Goal: Find contact information: Find contact information

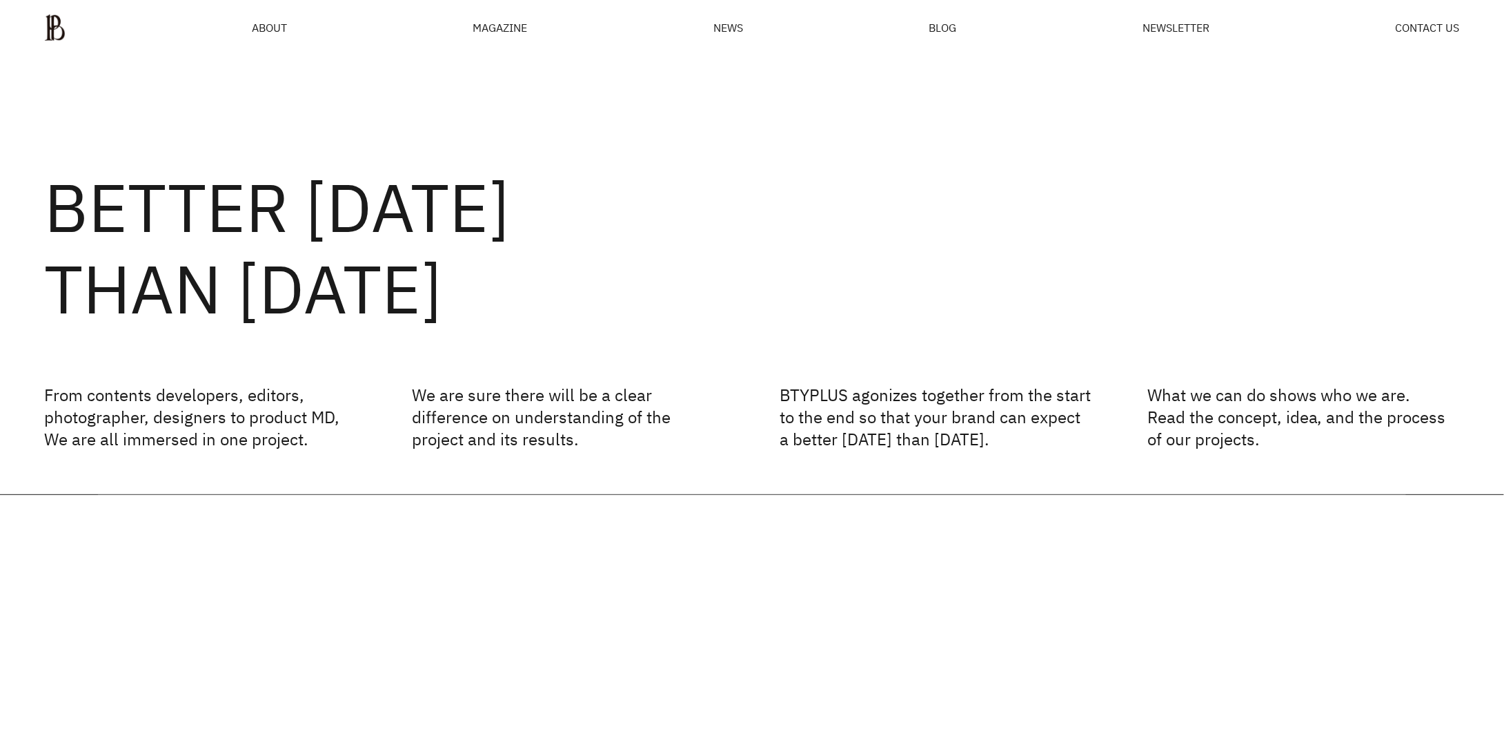
click at [292, 17] on ul "ABOUT MAGAZINE SEE ALL OFF THE REC INSIDE BTYPLUS CURATION NEWS BLOG NEWSLETTER…" at bounding box center [752, 28] width 1416 height 28
click at [282, 23] on span "ABOUT" at bounding box center [269, 27] width 35 height 11
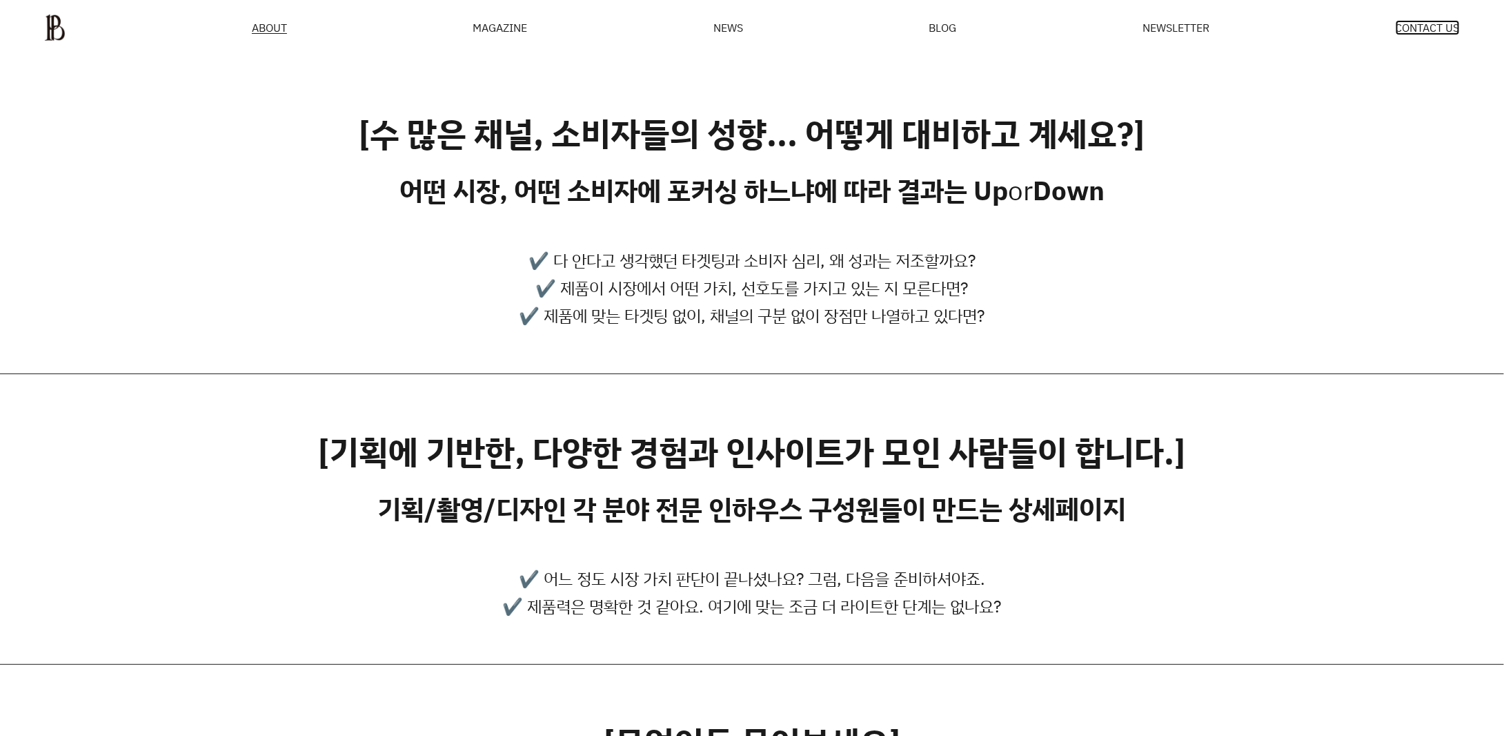
click at [1456, 26] on span "CONTACT US" at bounding box center [1428, 27] width 64 height 11
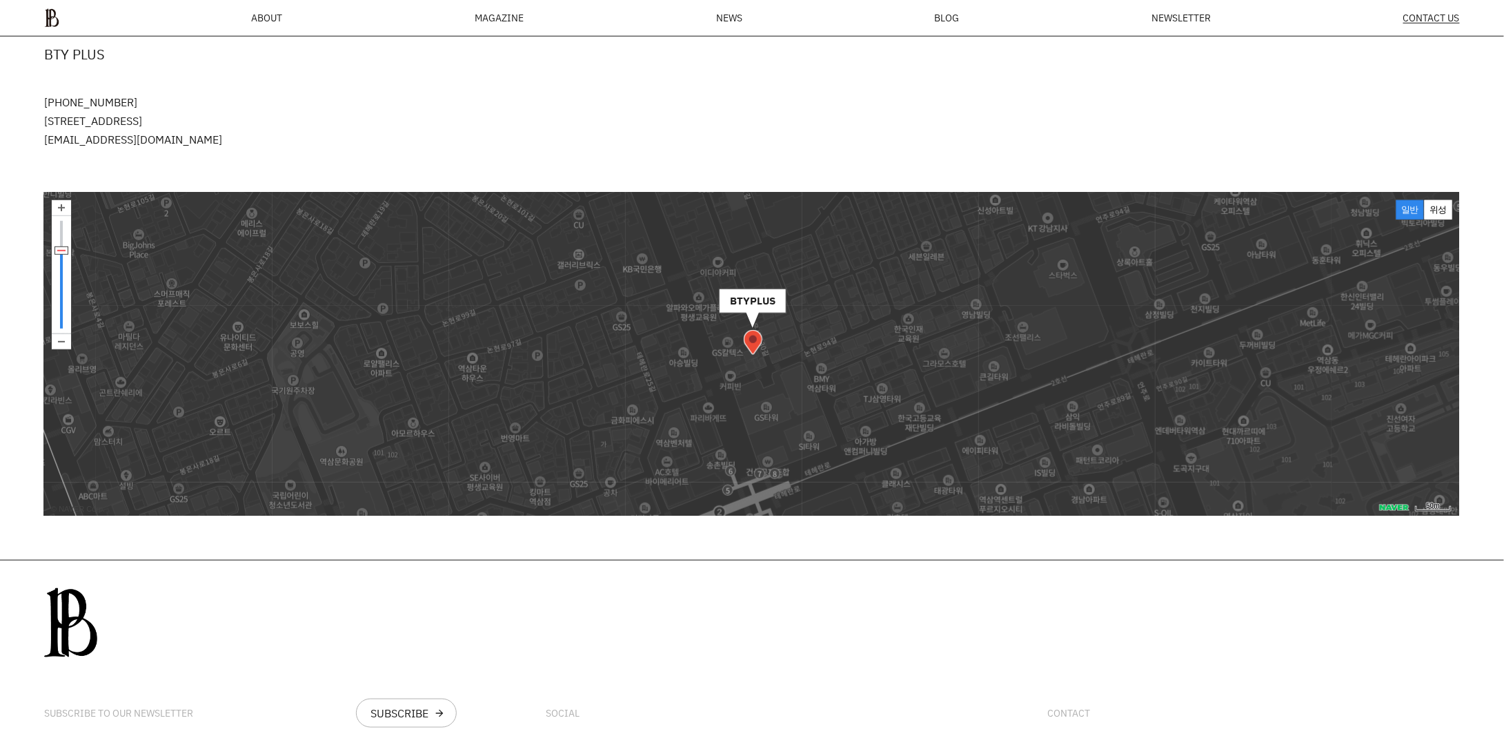
click at [63, 342] on img at bounding box center [61, 341] width 19 height 15
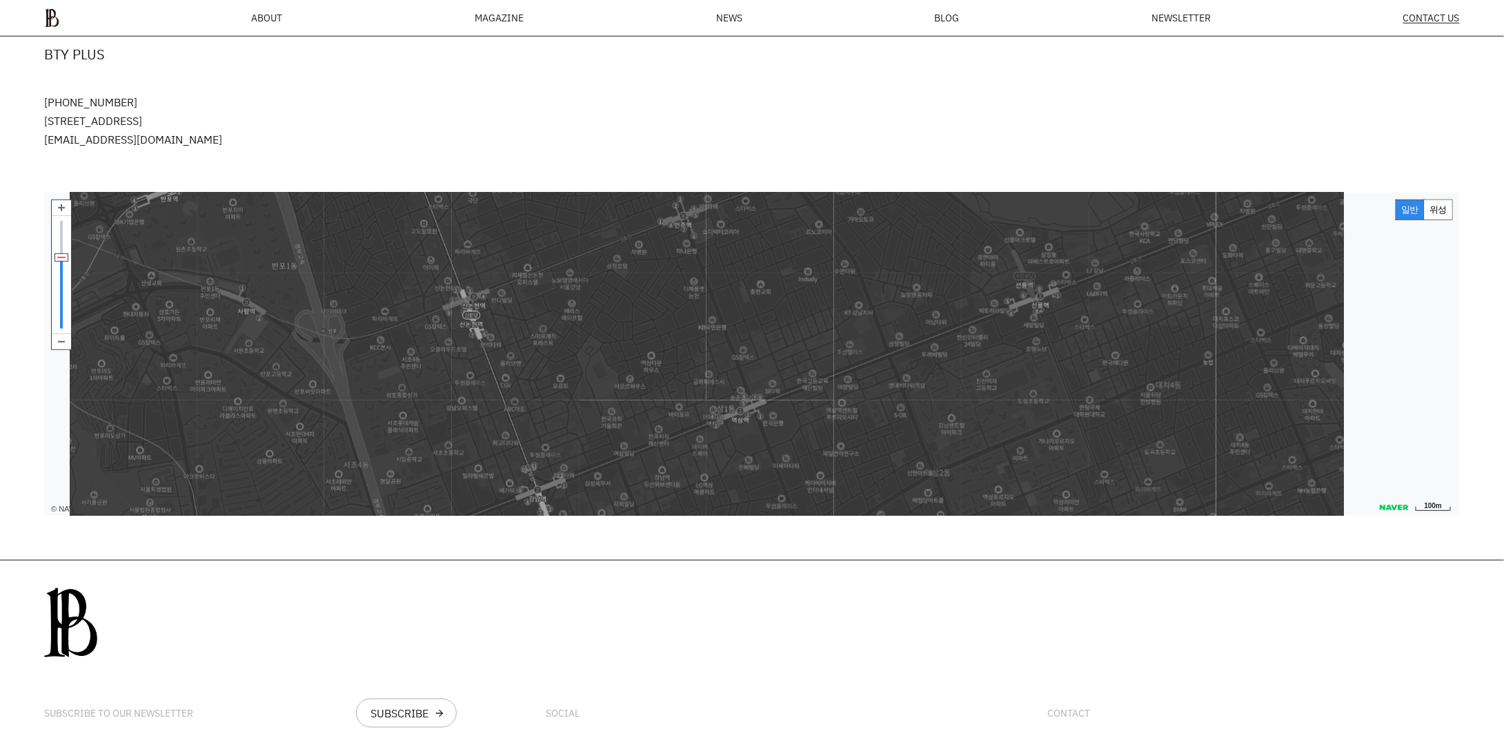
click at [63, 342] on img at bounding box center [61, 341] width 19 height 15
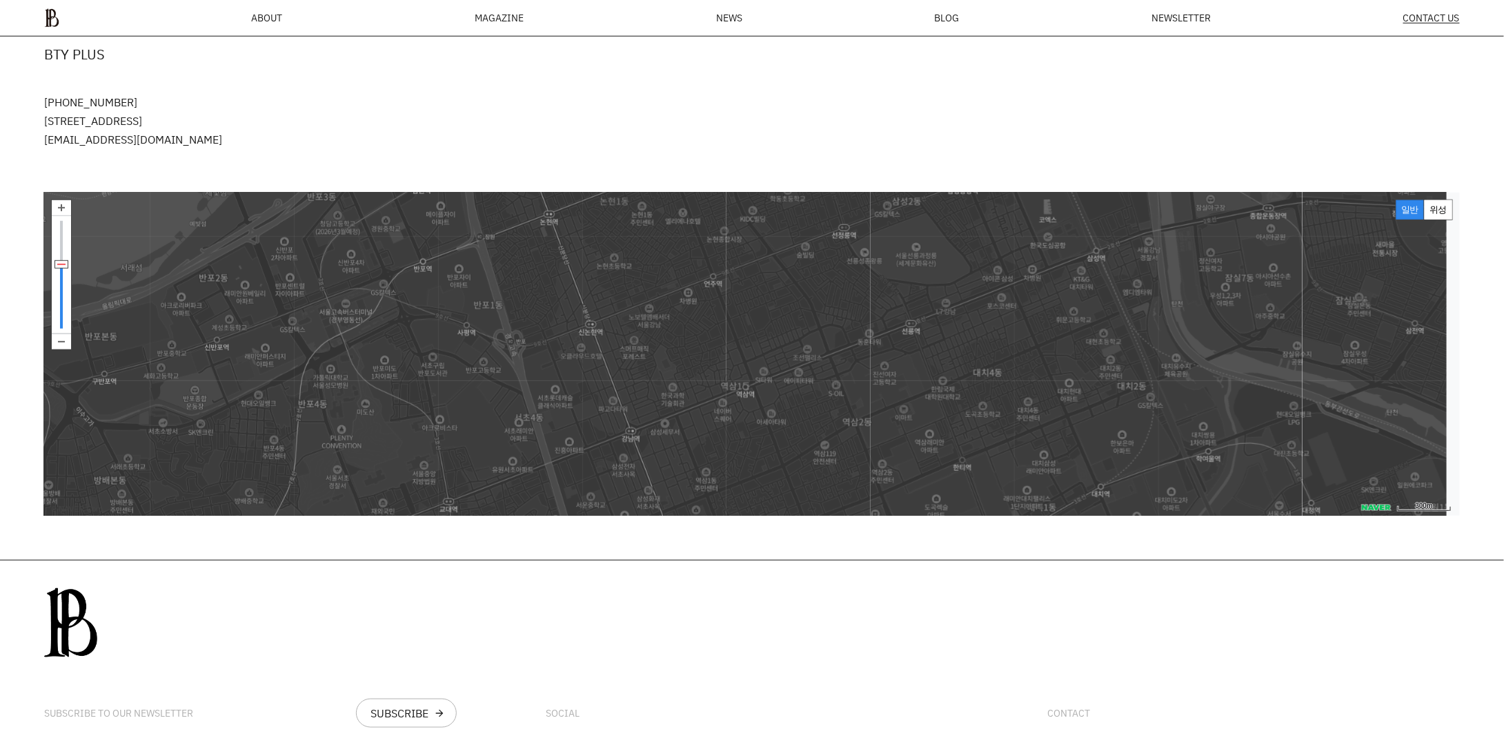
click at [63, 342] on img at bounding box center [61, 341] width 19 height 15
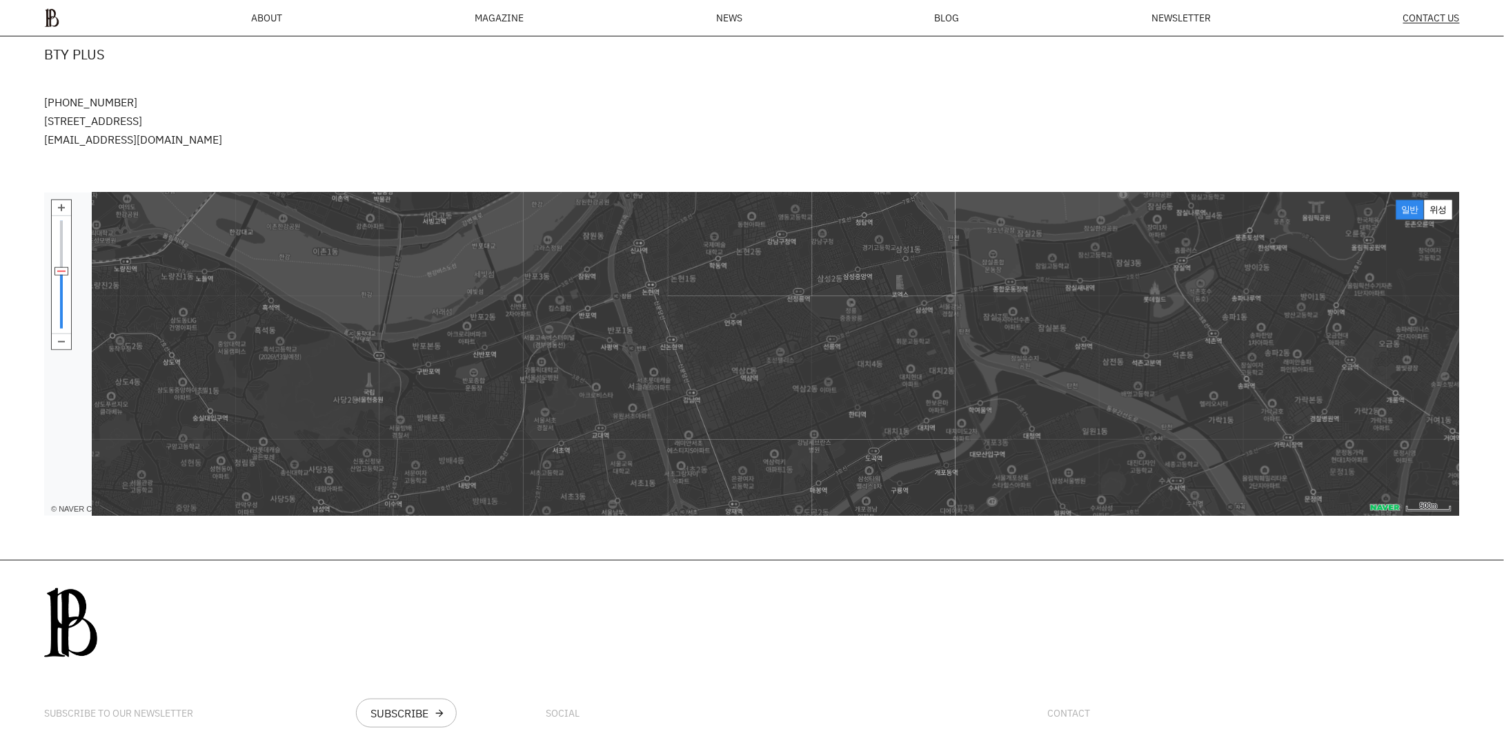
click at [63, 342] on img at bounding box center [61, 341] width 19 height 15
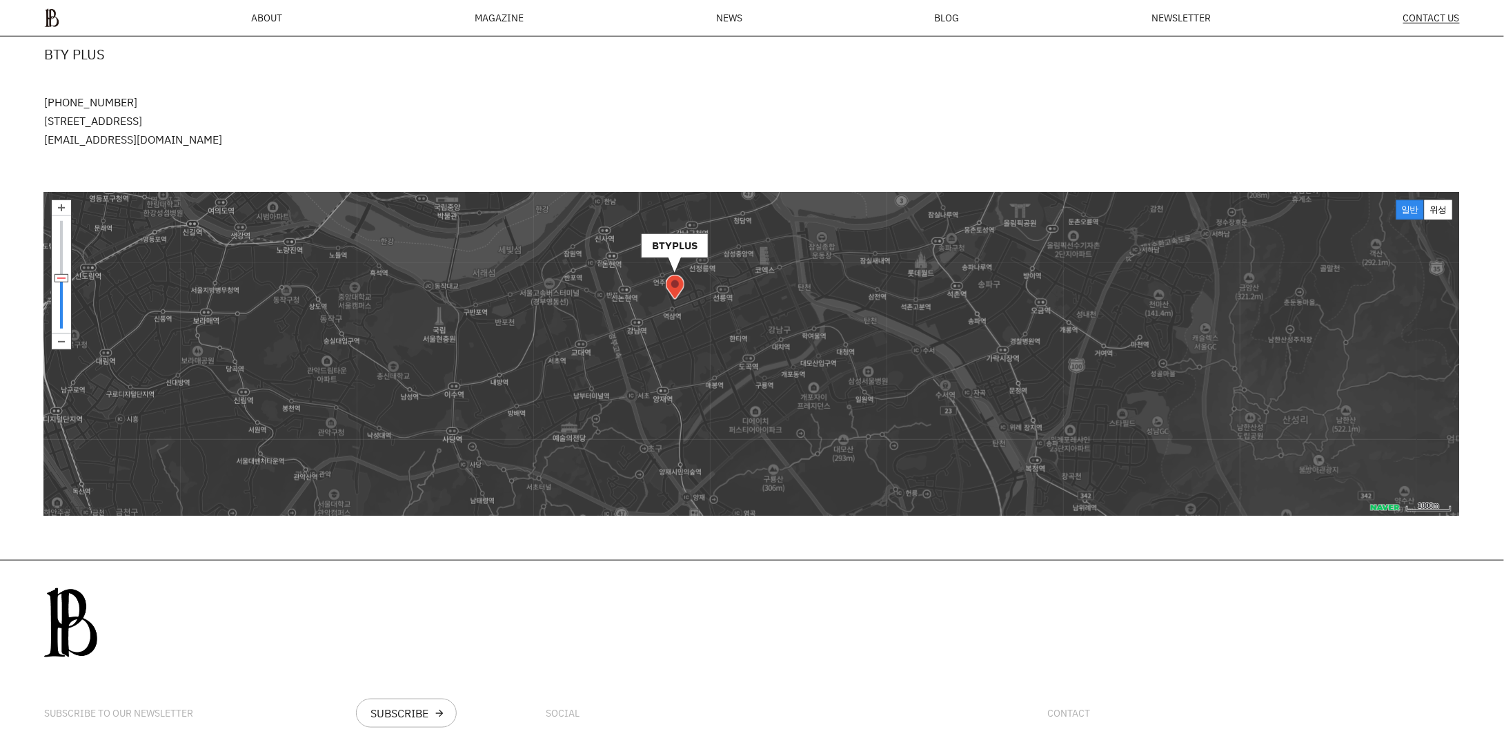
drag, startPoint x: 737, startPoint y: 398, endPoint x: 658, endPoint y: 358, distance: 88.6
click at [661, 355] on img at bounding box center [622, 351] width 177 height 177
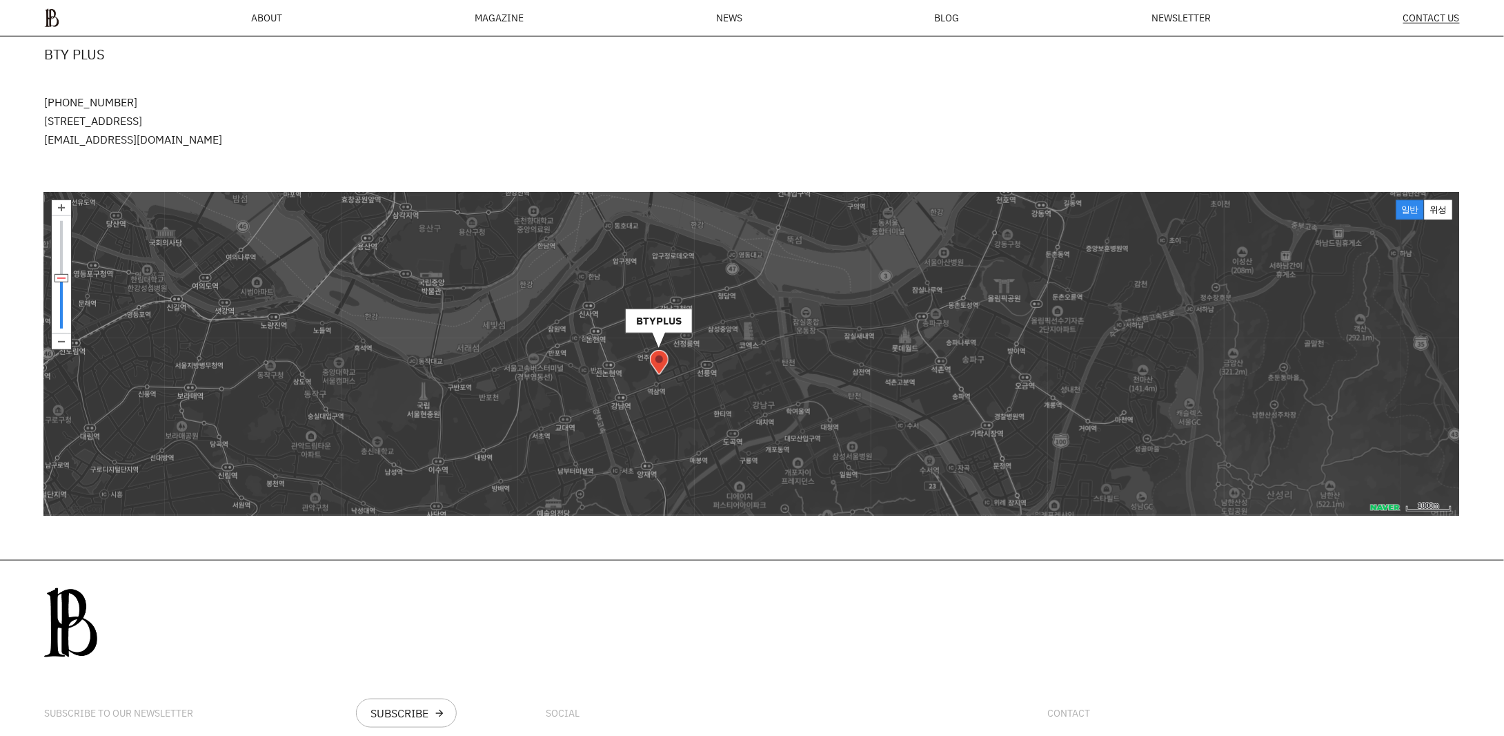
drag, startPoint x: 611, startPoint y: 362, endPoint x: 596, endPoint y: 441, distance: 80.7
click at [596, 441] on img at bounding box center [606, 426] width 177 height 177
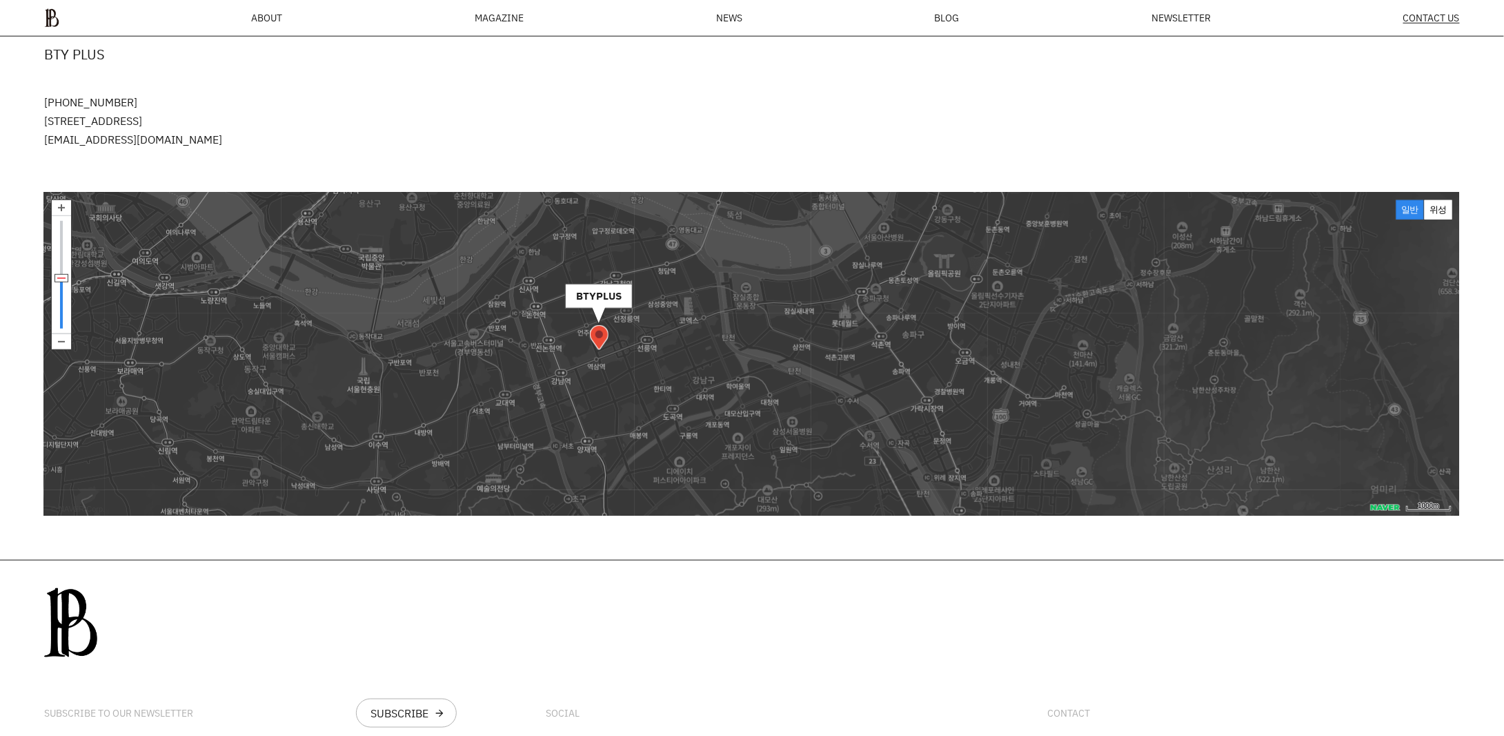
drag, startPoint x: 595, startPoint y: 438, endPoint x: 538, endPoint y: 405, distance: 65.6
click at [538, 405] on img at bounding box center [546, 401] width 177 height 177
drag, startPoint x: 585, startPoint y: 423, endPoint x: 603, endPoint y: 361, distance: 64.6
click at [603, 361] on img at bounding box center [541, 396] width 177 height 177
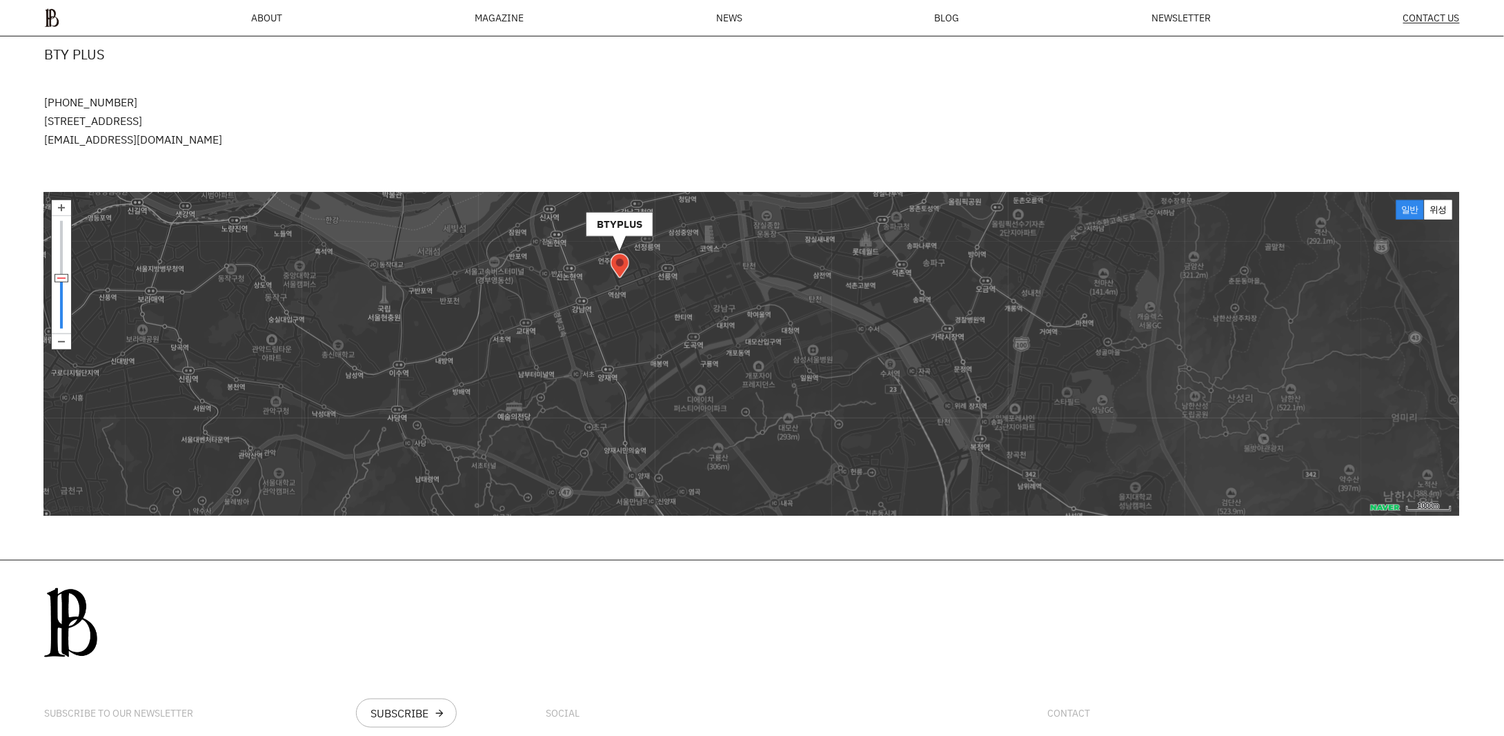
drag, startPoint x: 619, startPoint y: 414, endPoint x: 689, endPoint y: 379, distance: 78.1
click at [656, 379] on img at bounding box center [567, 330] width 177 height 177
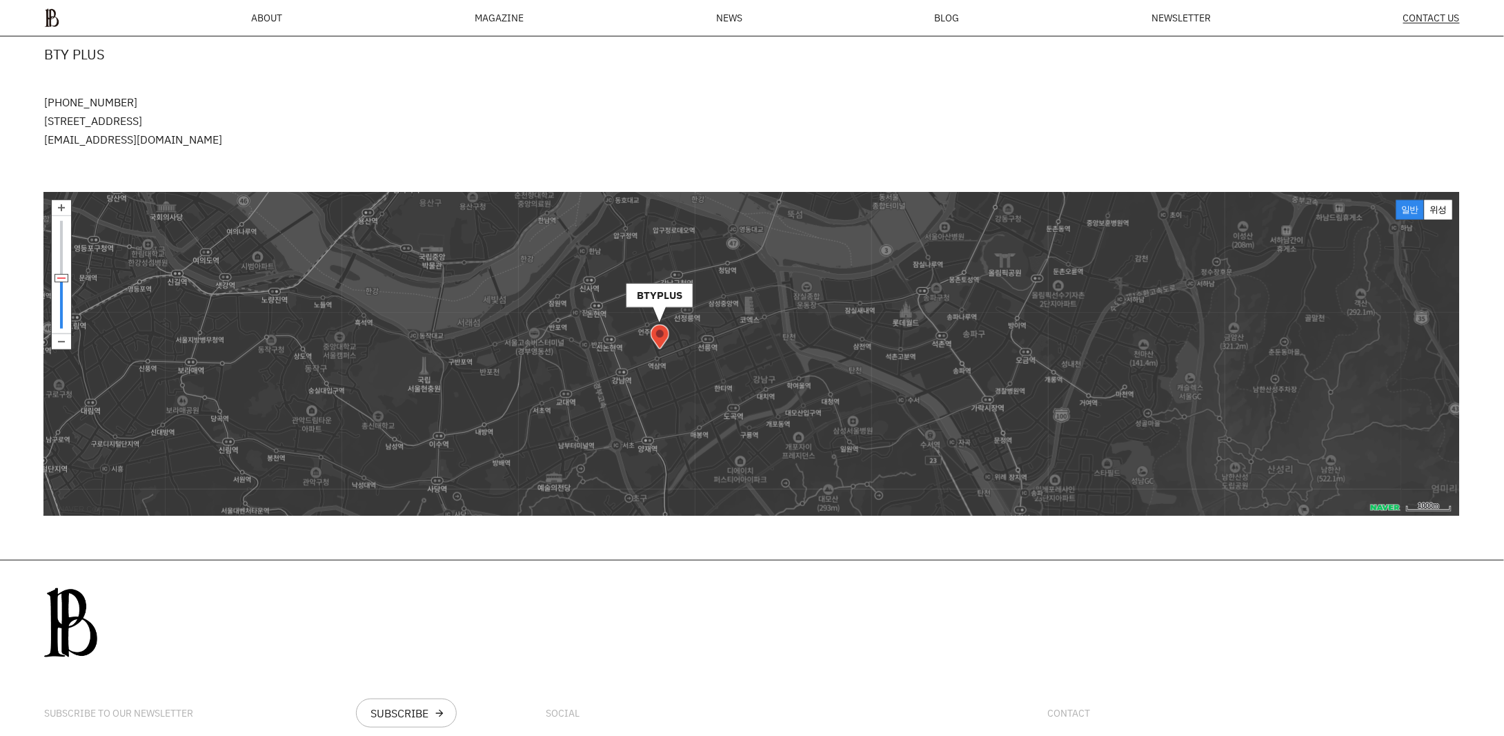
drag, startPoint x: 639, startPoint y: 273, endPoint x: 607, endPoint y: 383, distance: 114.2
click at [609, 379] on img at bounding box center [607, 401] width 177 height 177
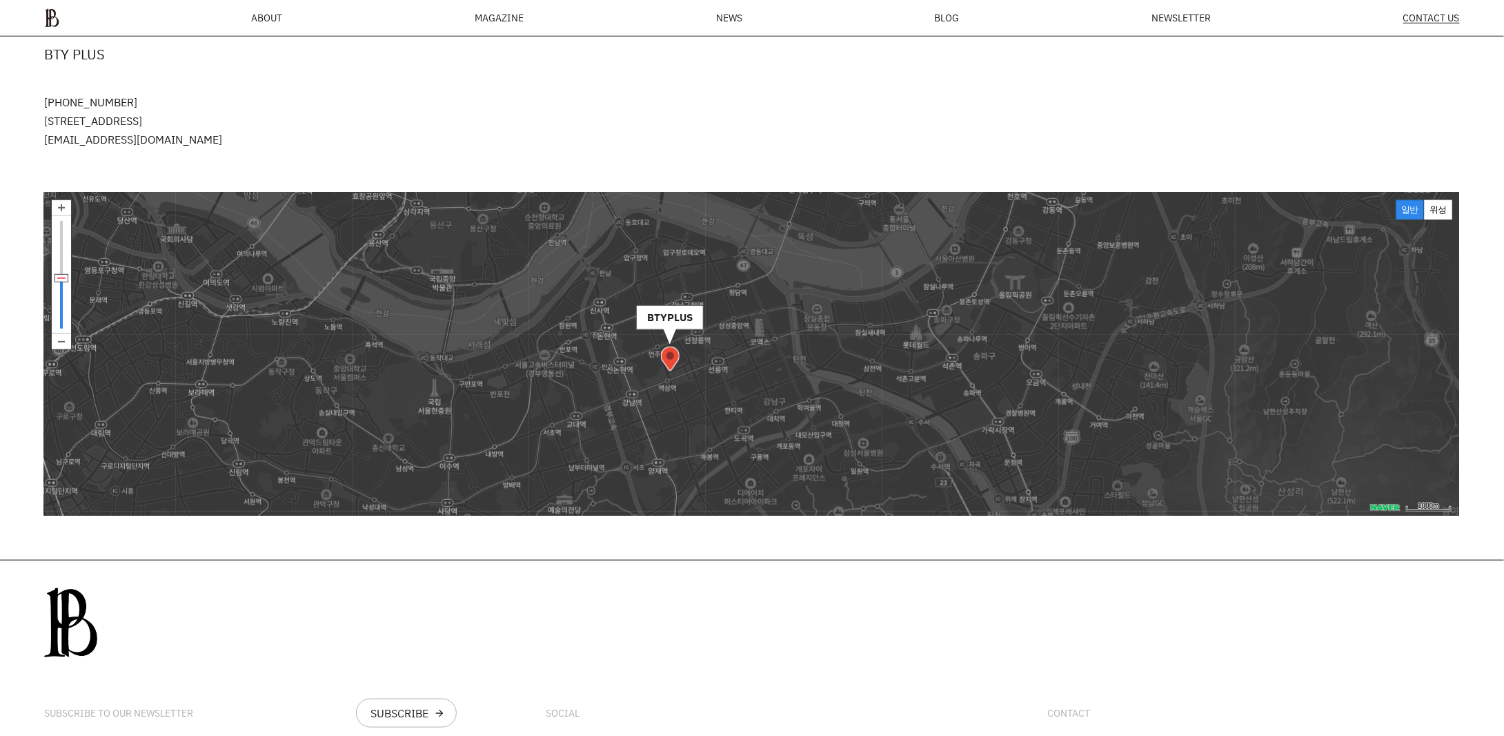
drag, startPoint x: 587, startPoint y: 306, endPoint x: 602, endPoint y: 334, distance: 31.5
click at [601, 333] on img at bounding box center [617, 246] width 177 height 177
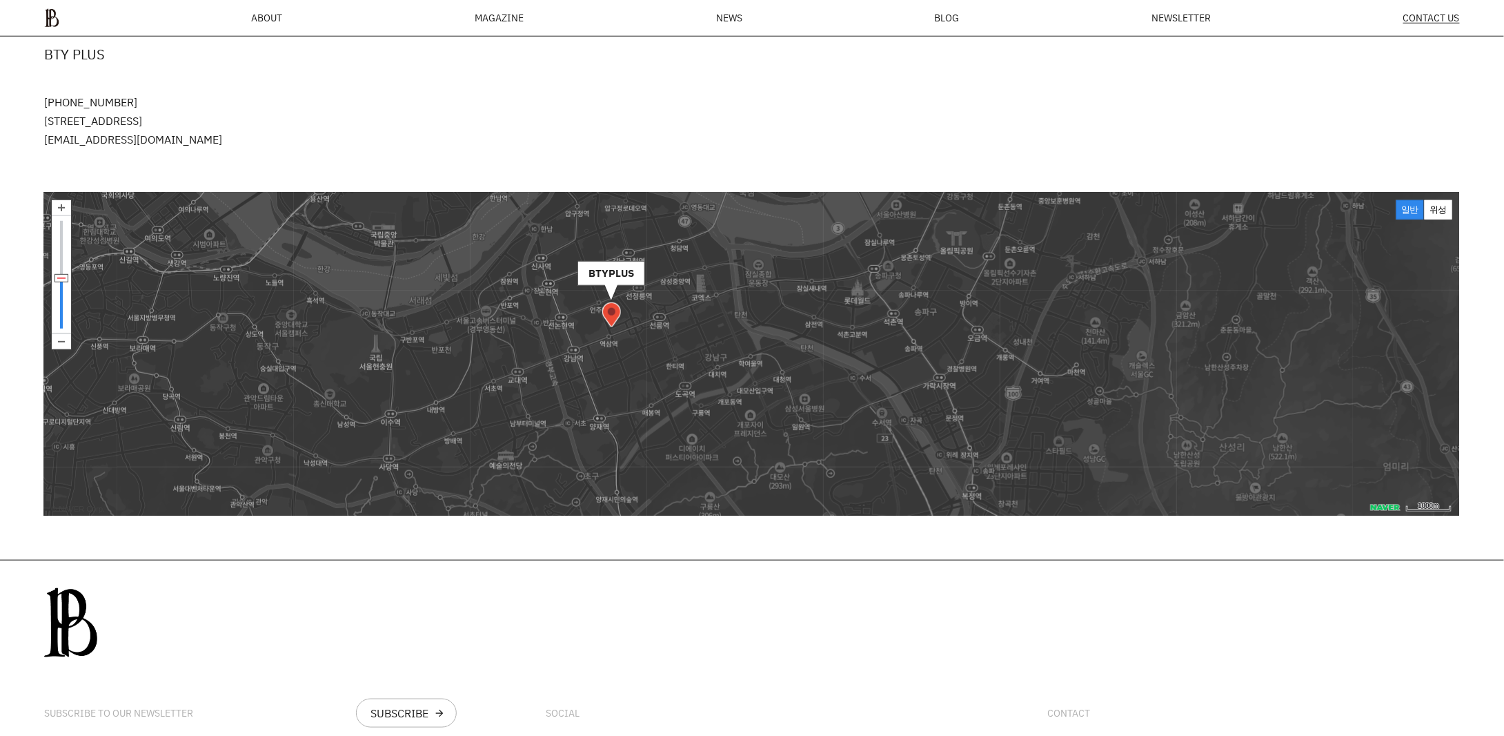
drag, startPoint x: 617, startPoint y: 405, endPoint x: 544, endPoint y: 334, distance: 101.5
click at [544, 334] on img at bounding box center [559, 379] width 177 height 177
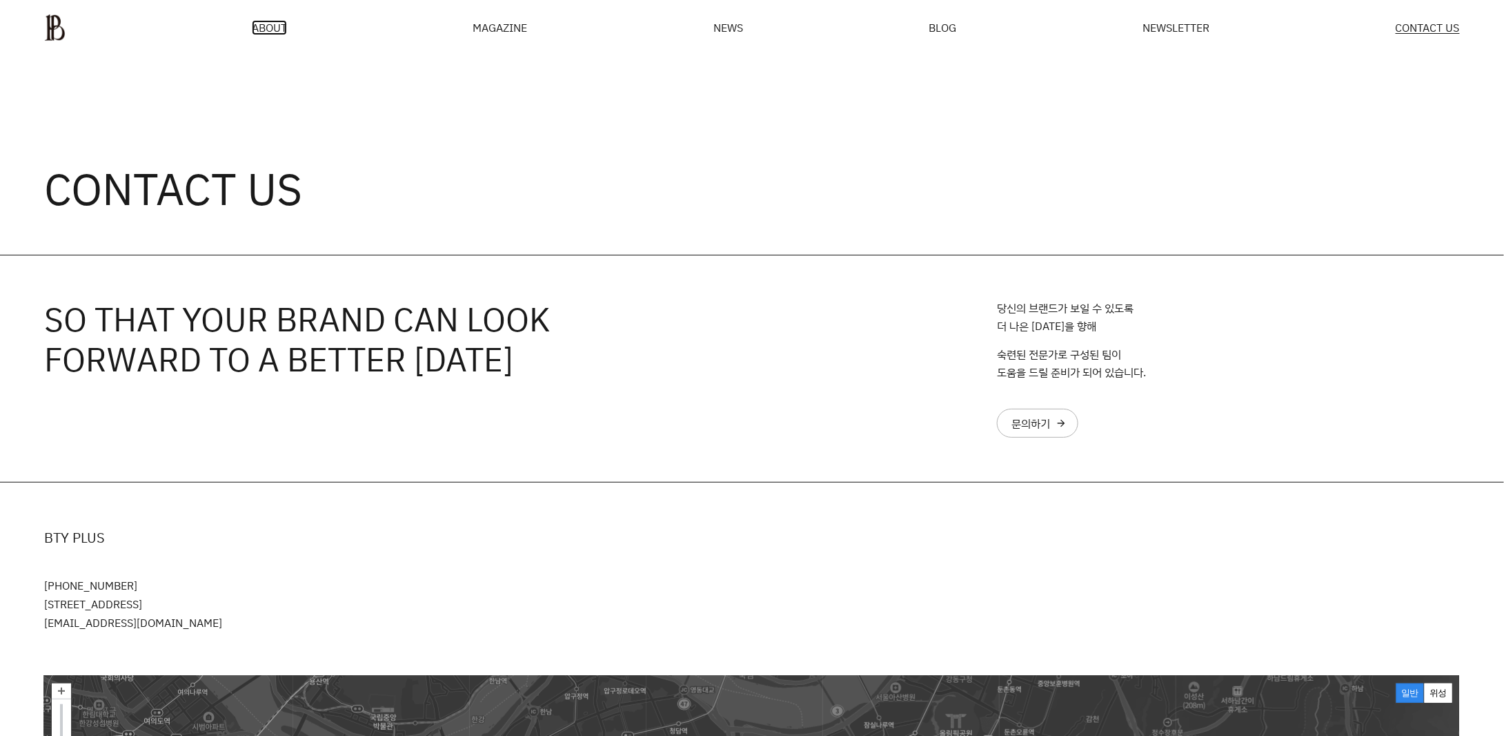
click at [266, 28] on span "ABOUT" at bounding box center [269, 27] width 35 height 11
